Goal: Transaction & Acquisition: Purchase product/service

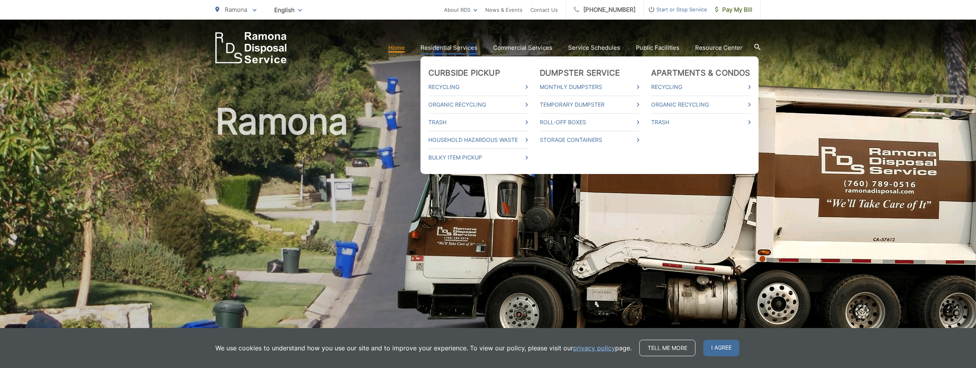
click at [444, 48] on link "Residential Services" at bounding box center [448, 47] width 57 height 9
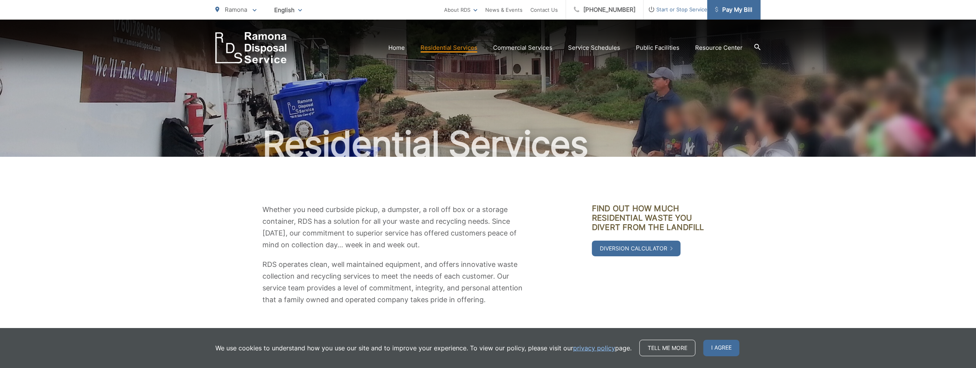
click at [737, 11] on span "Pay My Bill" at bounding box center [733, 9] width 37 height 9
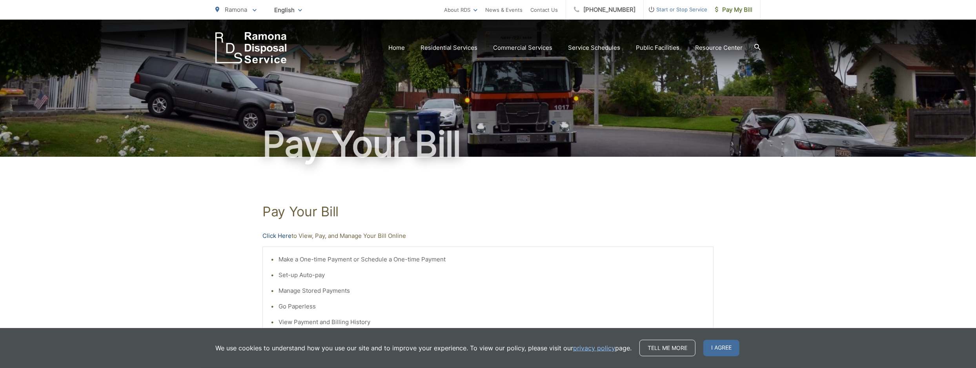
click at [279, 237] on link "Click Here" at bounding box center [276, 235] width 29 height 9
click at [271, 235] on link "Click Here" at bounding box center [276, 235] width 29 height 9
